Goal: Navigation & Orientation: Find specific page/section

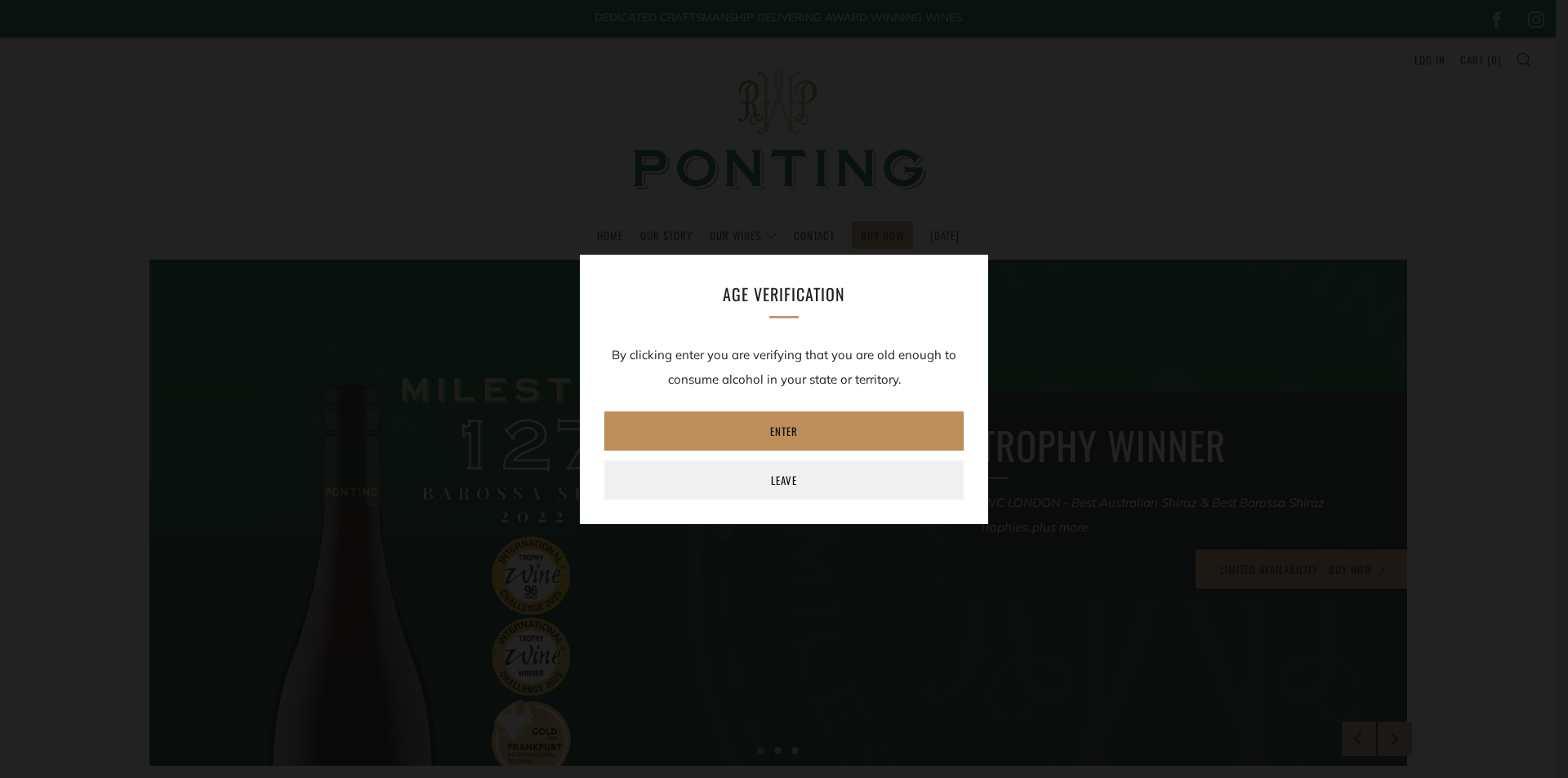
click at [799, 428] on link "Enter" at bounding box center [784, 430] width 359 height 39
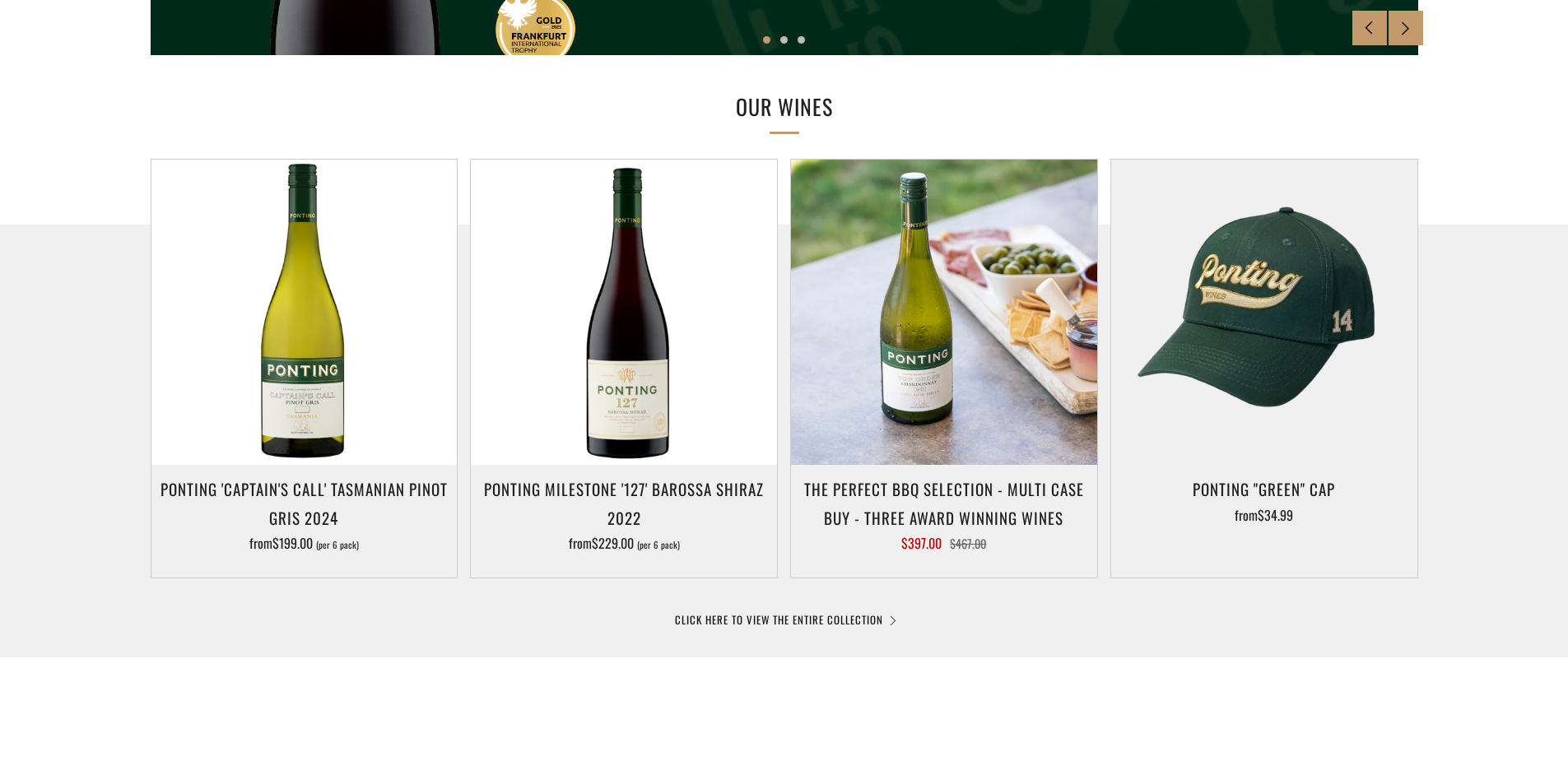
scroll to position [740, 0]
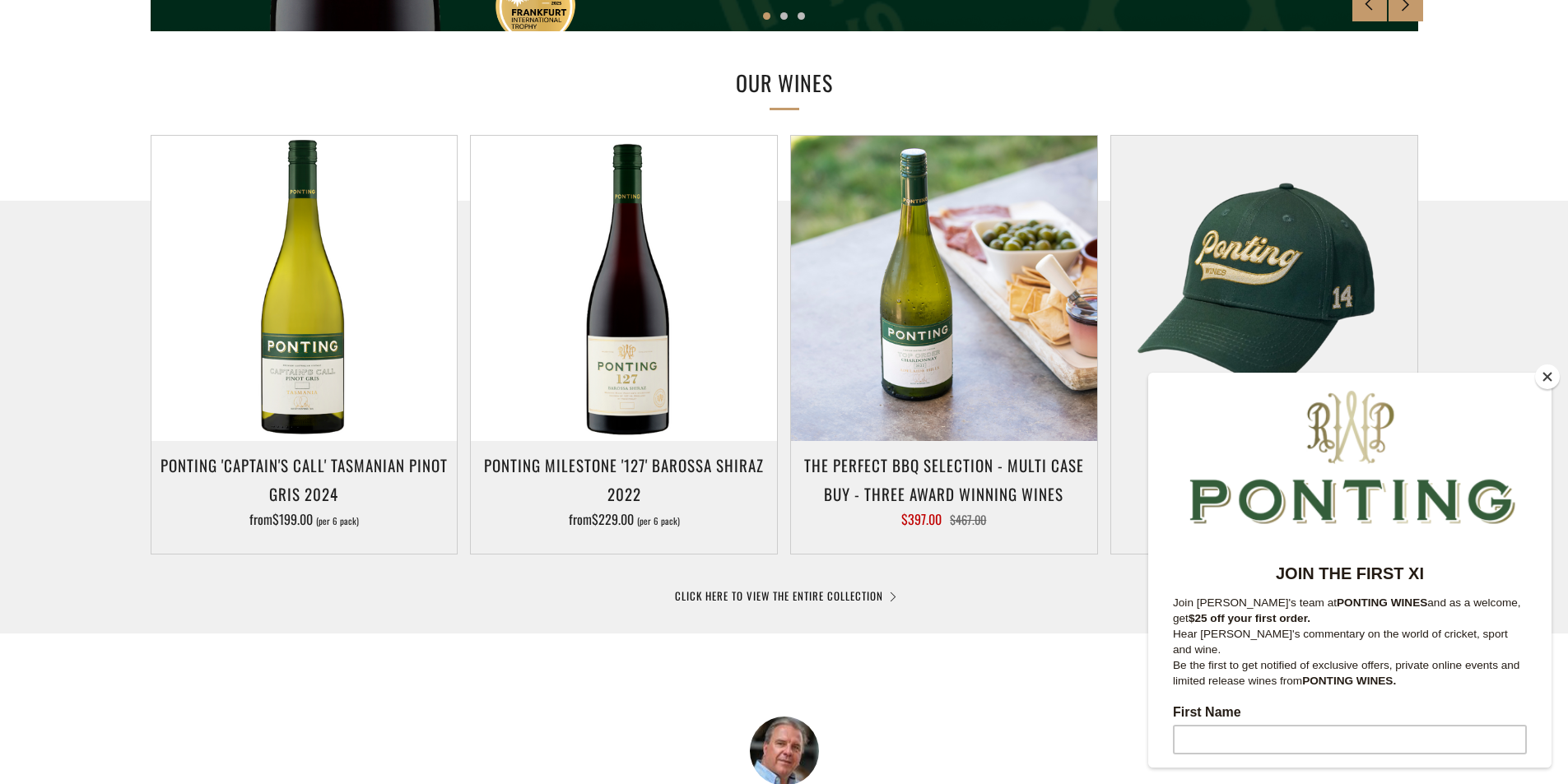
click at [1555, 376] on button "Close" at bounding box center [1547, 377] width 25 height 25
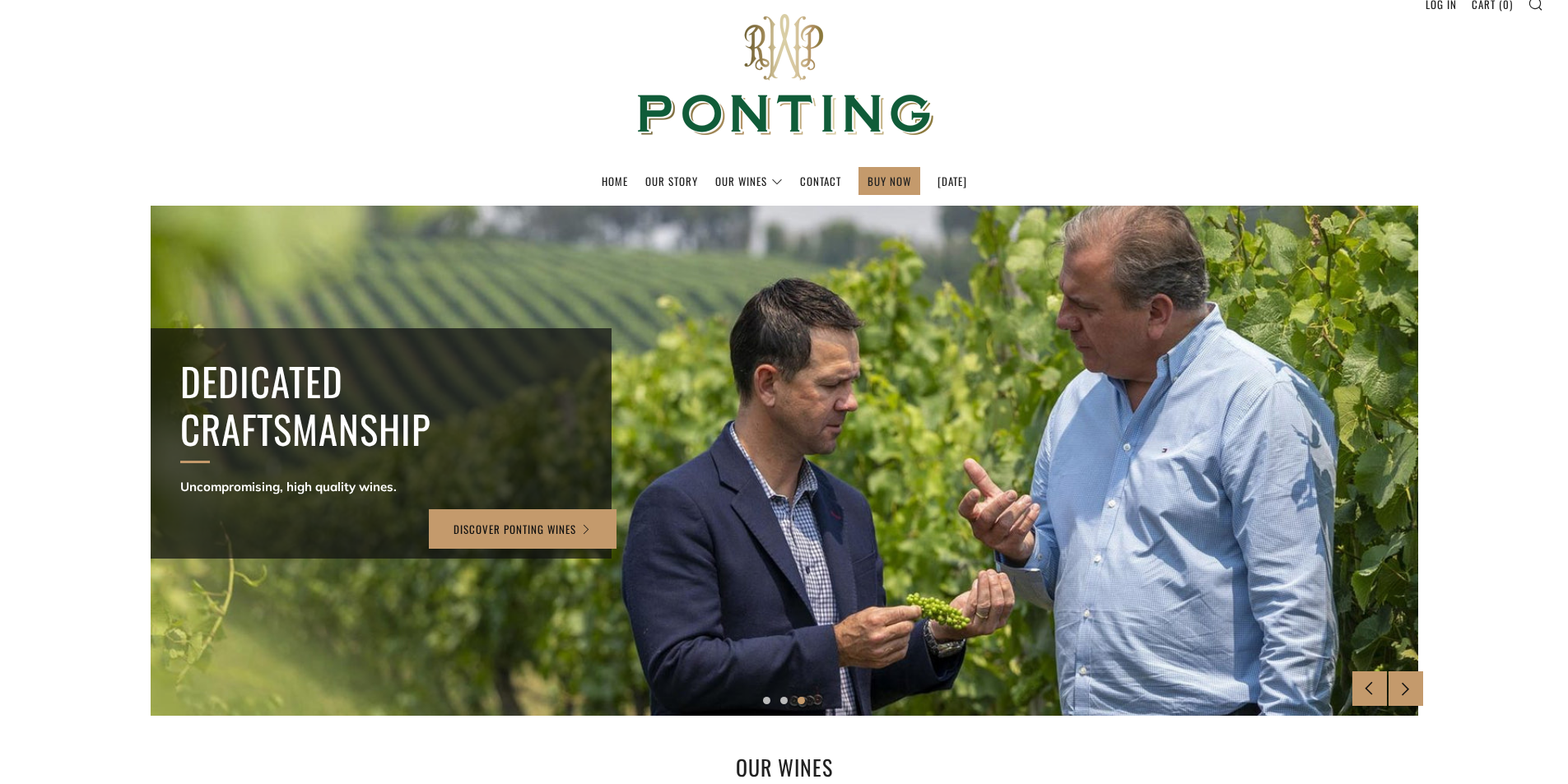
scroll to position [0, 0]
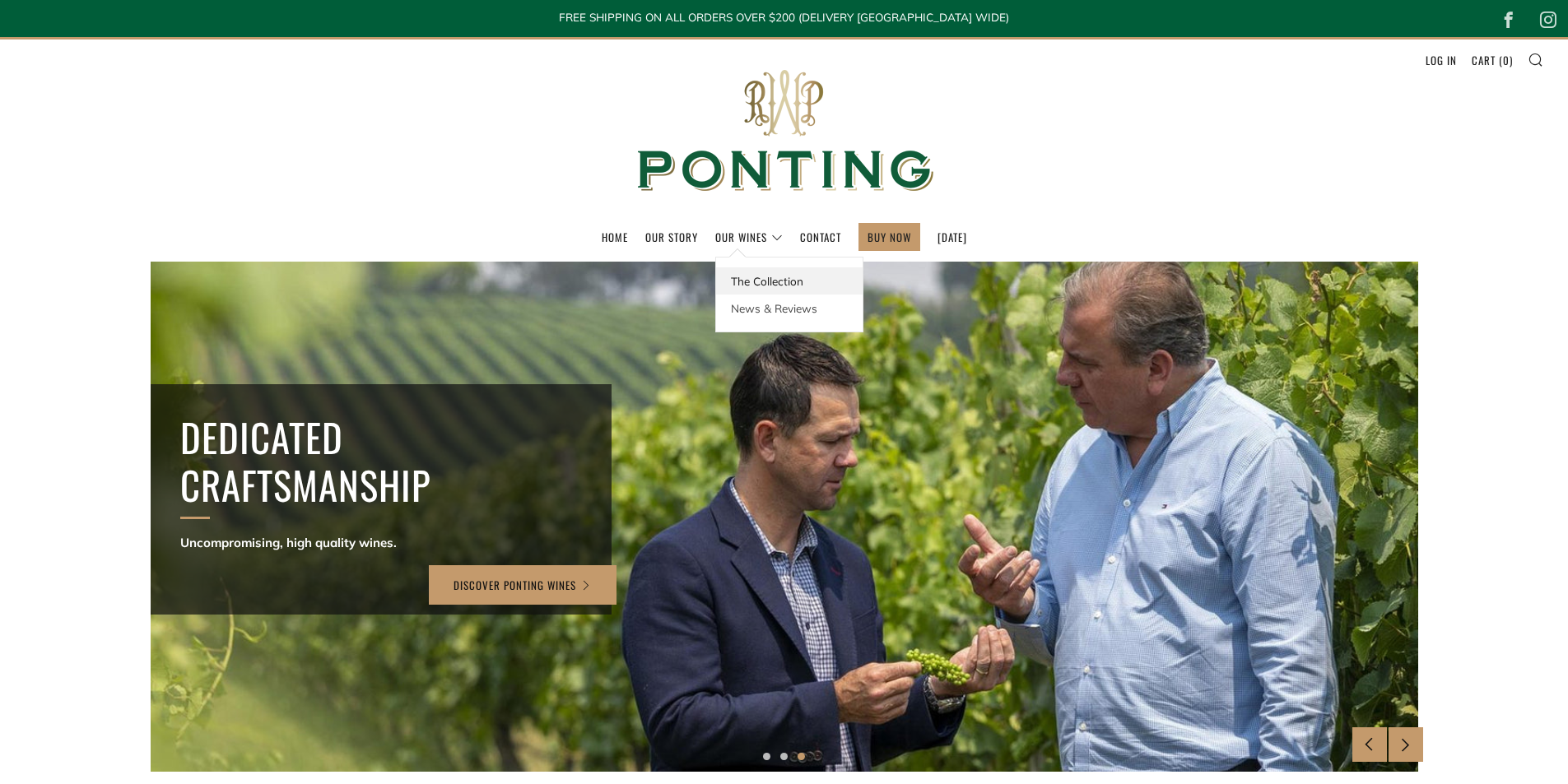
click at [739, 274] on link "The Collection" at bounding box center [788, 280] width 147 height 27
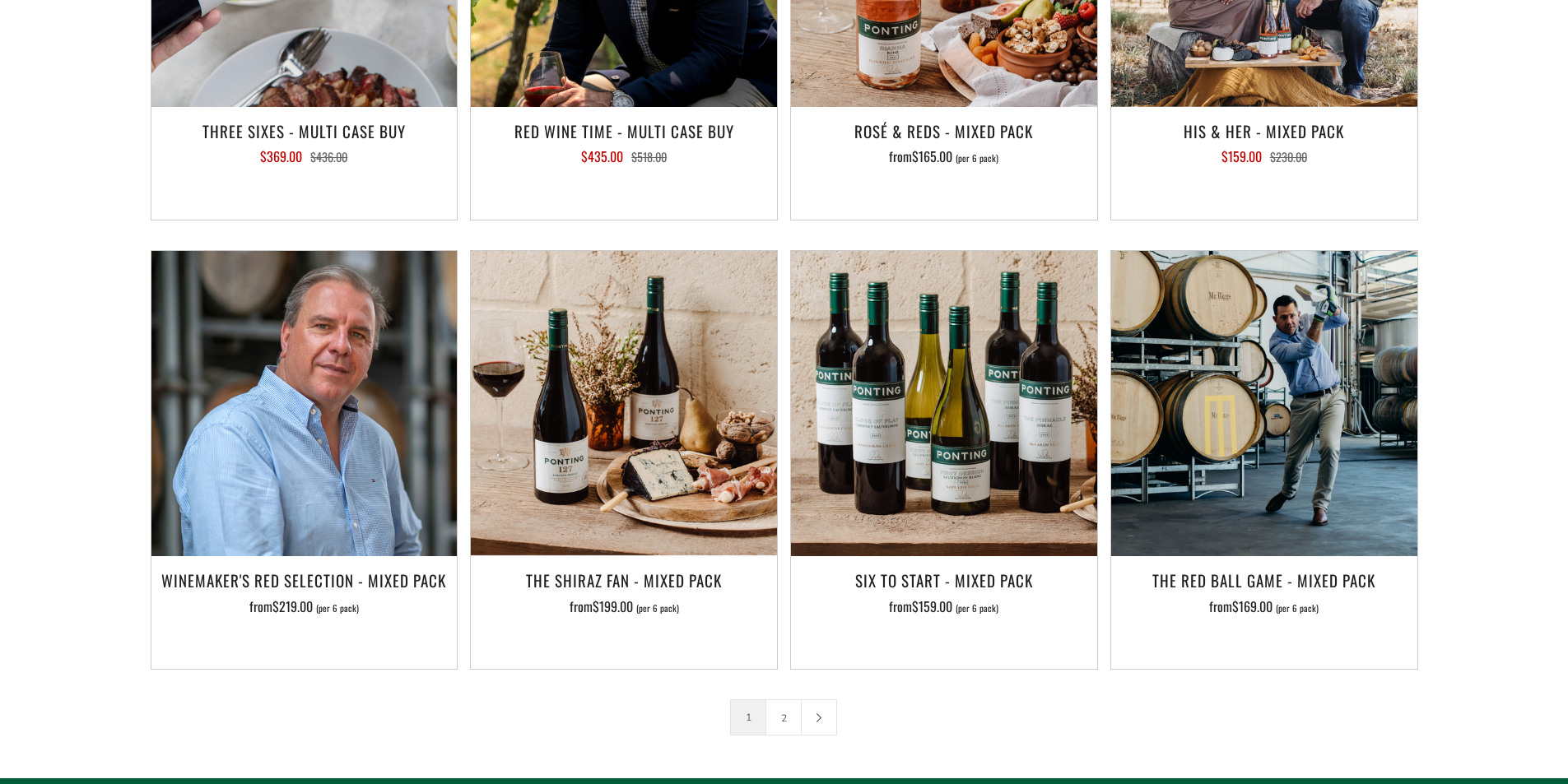
scroll to position [2467, 0]
